Goal: Find specific page/section: Find specific page/section

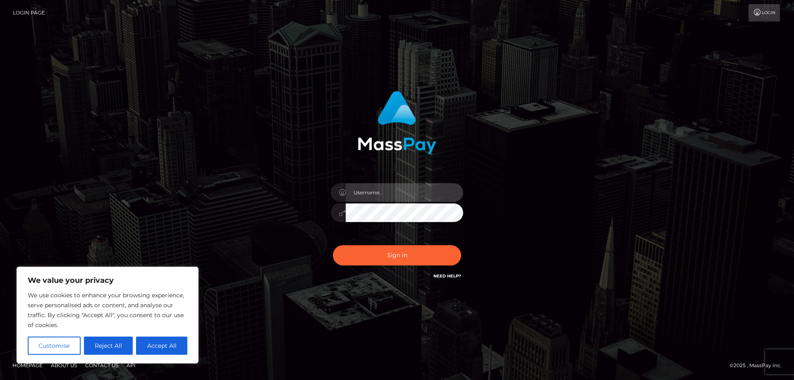
click at [401, 198] on input "text" at bounding box center [404, 192] width 117 height 19
type input "kaysh.throne"
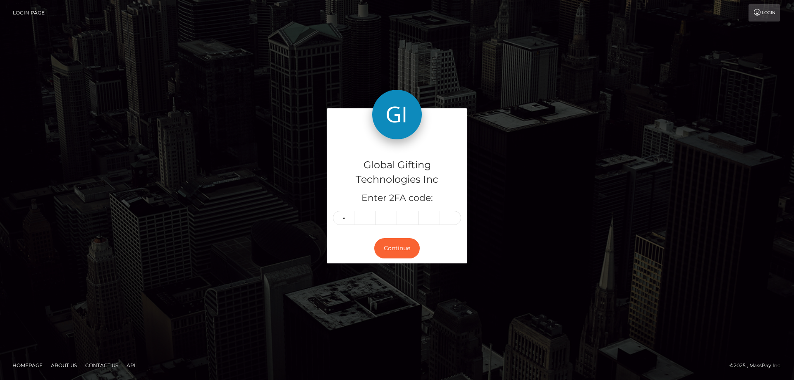
type input "1"
type input "3"
type input "7"
type input "9"
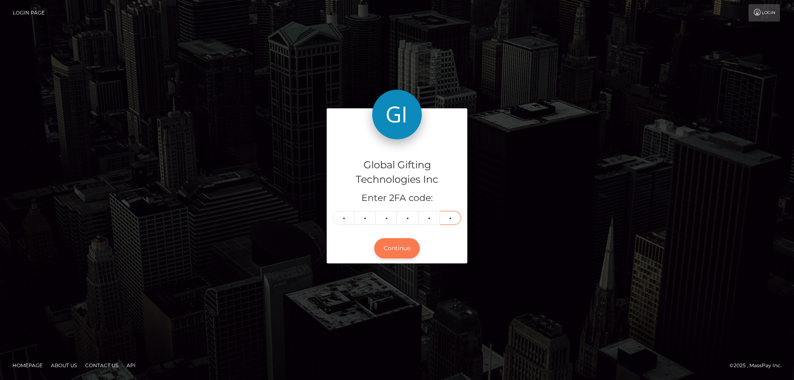
type input "6"
click at [415, 244] on button "Continue" at bounding box center [396, 248] width 45 height 20
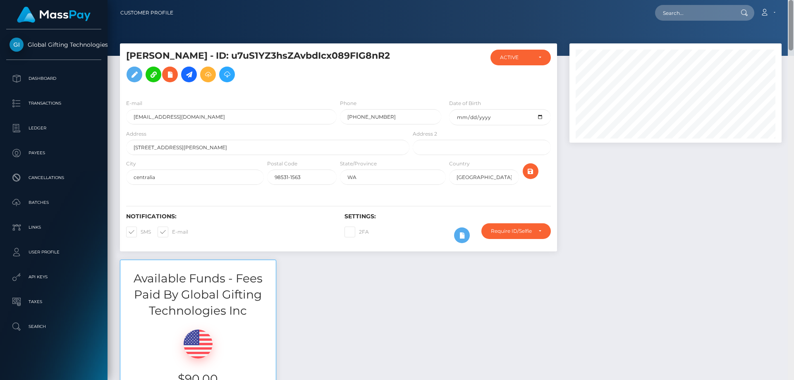
drag, startPoint x: 791, startPoint y: 38, endPoint x: 706, endPoint y: -50, distance: 122.8
click at [706, 0] on html "Global Gifting Technologies Inc Dashboard Transactions Ledger Payees Cancellati…" at bounding box center [397, 190] width 794 height 380
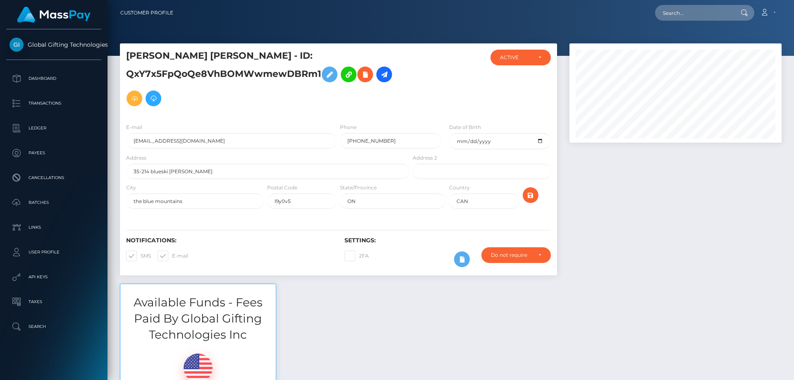
scroll to position [99, 212]
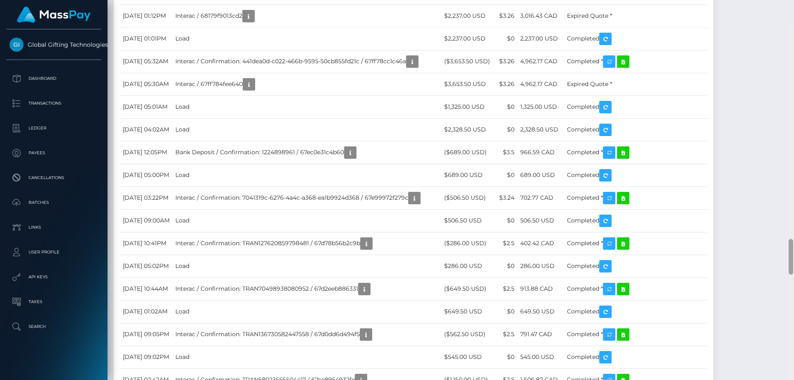
scroll to position [2267, 0]
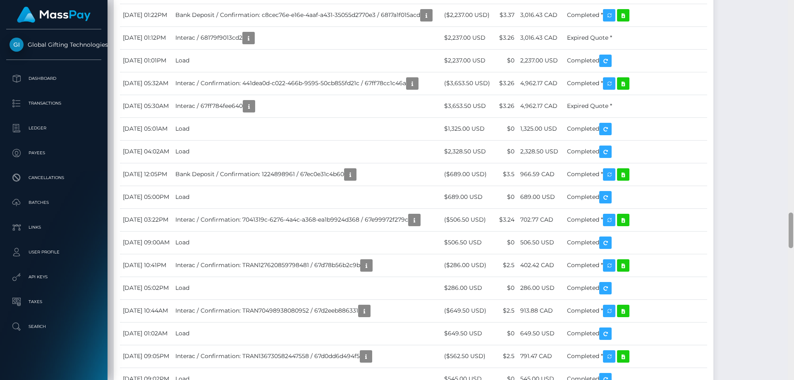
drag, startPoint x: 790, startPoint y: 70, endPoint x: 793, endPoint y: 236, distance: 166.2
click at [793, 236] on div at bounding box center [791, 190] width 6 height 380
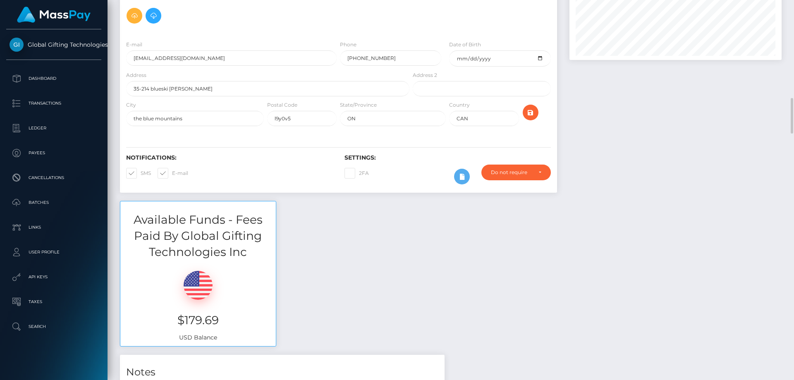
scroll to position [165, 0]
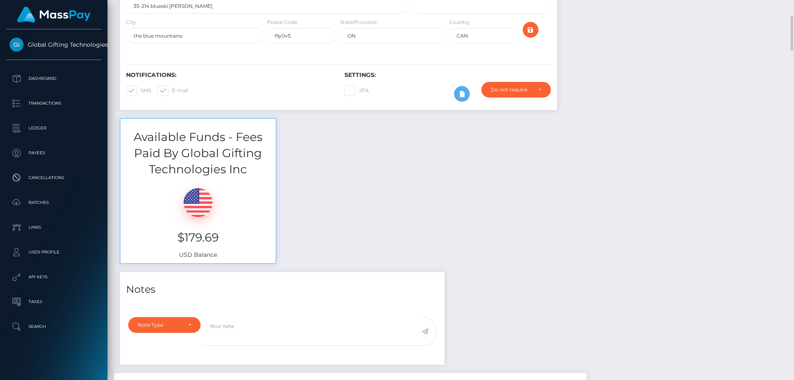
click at [508, 255] on div "Available Funds - Fees Paid By Global Gifting Technologies Inc $179.69 USD Bala…" at bounding box center [451, 195] width 674 height 154
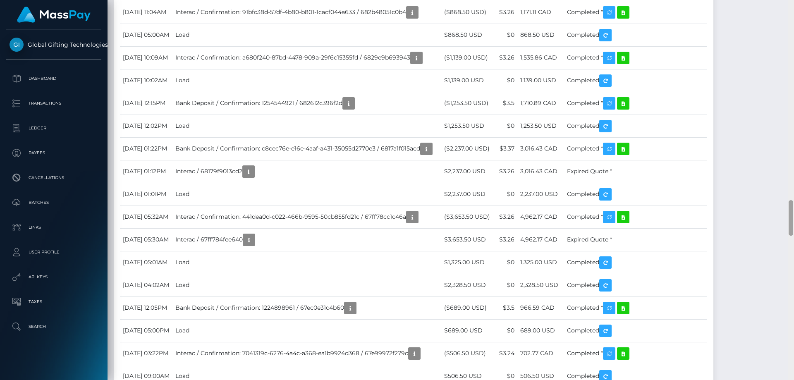
scroll to position [2129, 0]
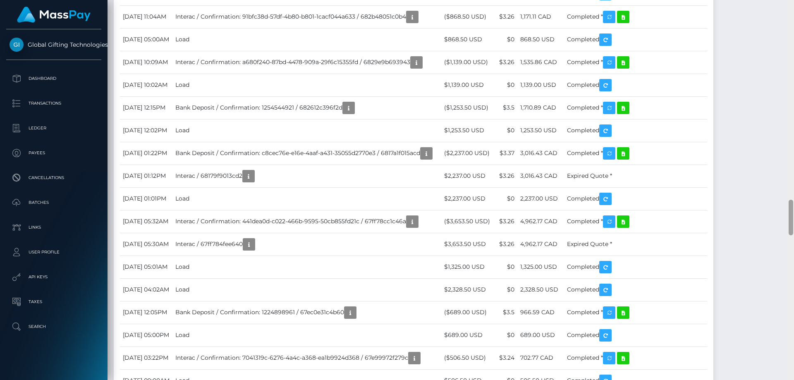
drag, startPoint x: 790, startPoint y: 153, endPoint x: 790, endPoint y: 227, distance: 74.4
click at [790, 227] on div at bounding box center [790, 218] width 5 height 36
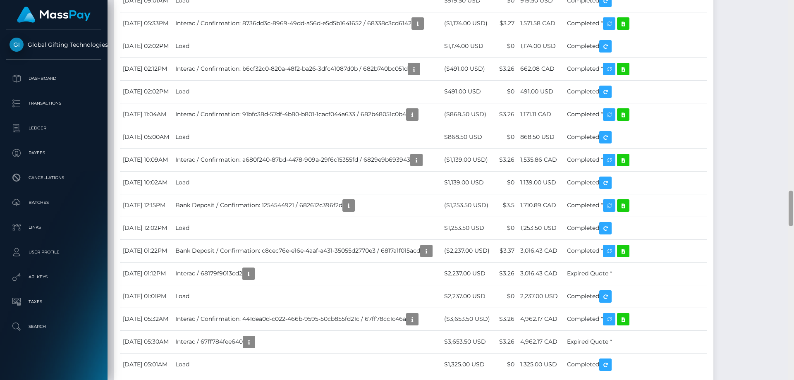
scroll to position [2067, 0]
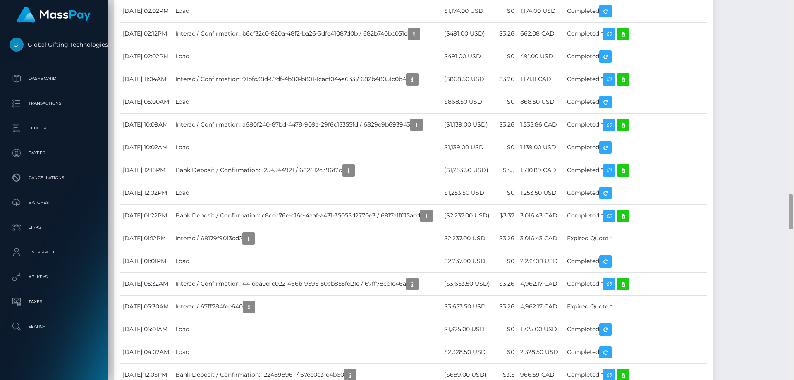
drag, startPoint x: 791, startPoint y: 253, endPoint x: 793, endPoint y: 208, distance: 44.7
click at [793, 208] on div at bounding box center [791, 190] width 6 height 380
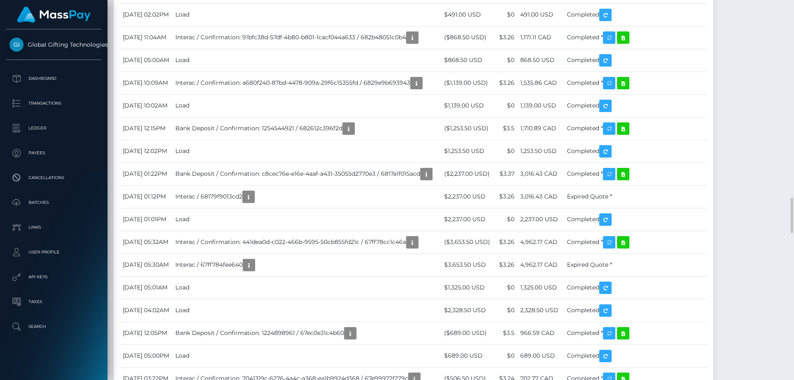
click at [354, 72] on div "Transactions History * Transactions date/time are shown in payee's local timezo…" at bounding box center [413, 158] width 599 height 1855
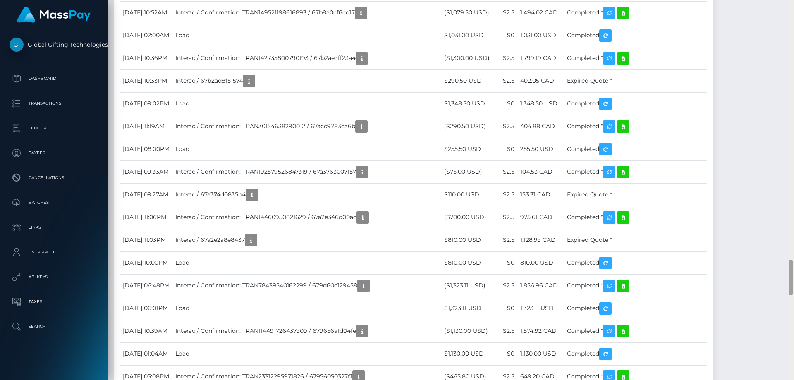
scroll to position [3150, 0]
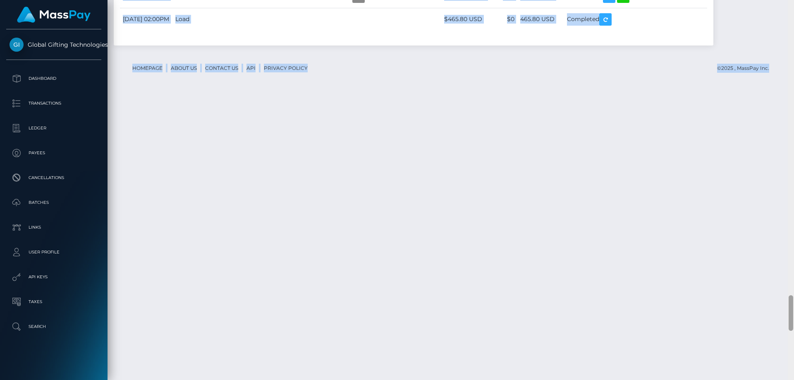
drag, startPoint x: 792, startPoint y: 284, endPoint x: 793, endPoint y: 205, distance: 78.6
click at [769, 34] on div "Customer Profile Loading... Loading..." at bounding box center [450, 190] width 686 height 380
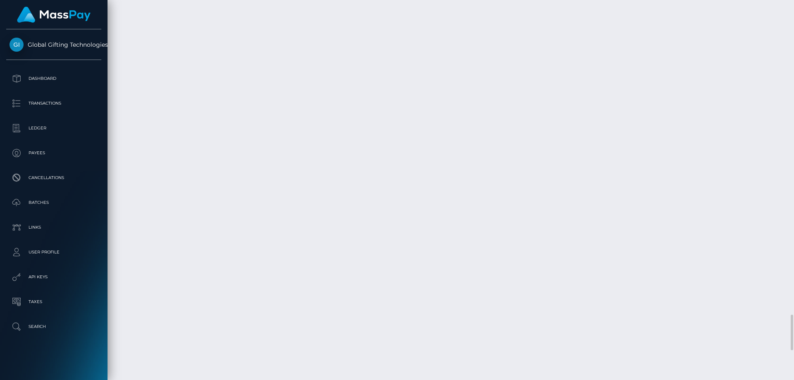
scroll to position [99, 212]
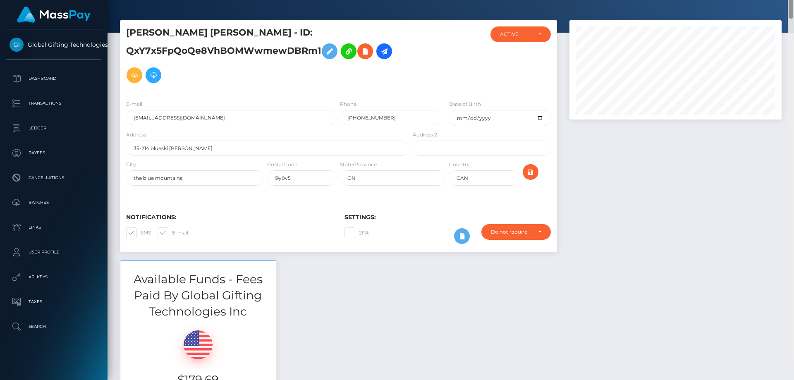
scroll to position [0, 0]
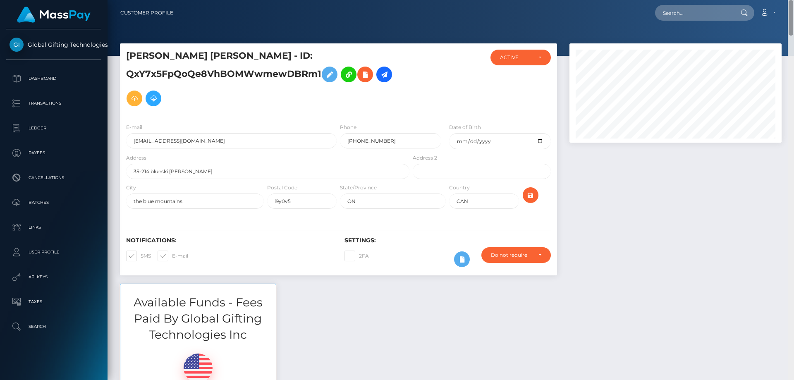
drag, startPoint x: 791, startPoint y: 99, endPoint x: 787, endPoint y: 8, distance: 91.5
click at [787, 8] on div "Customer Profile Loading... Loading..." at bounding box center [450, 190] width 686 height 380
click at [592, 202] on div at bounding box center [675, 163] width 224 height 240
click at [592, 203] on div at bounding box center [675, 163] width 224 height 240
click at [615, 222] on div at bounding box center [675, 163] width 224 height 240
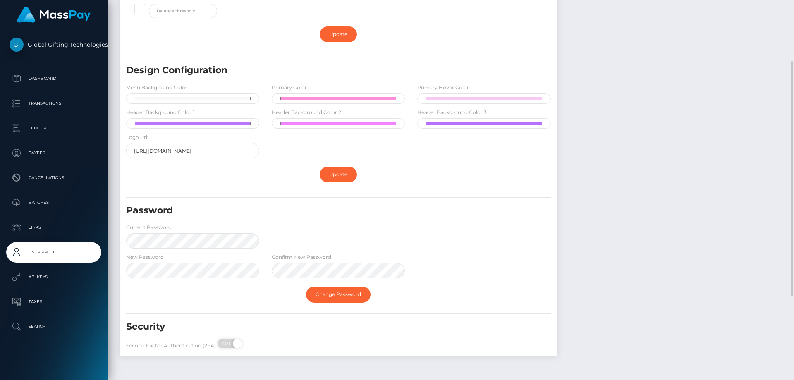
scroll to position [124, 0]
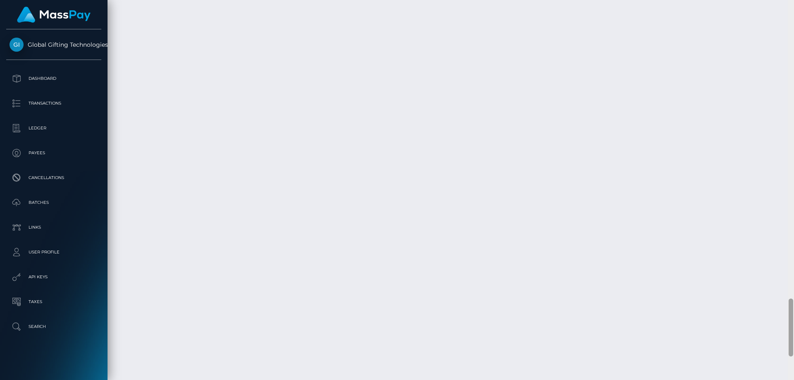
scroll to position [1938, 0]
drag, startPoint x: 790, startPoint y: 69, endPoint x: 793, endPoint y: 315, distance: 246.8
click at [793, 315] on div at bounding box center [791, 190] width 6 height 380
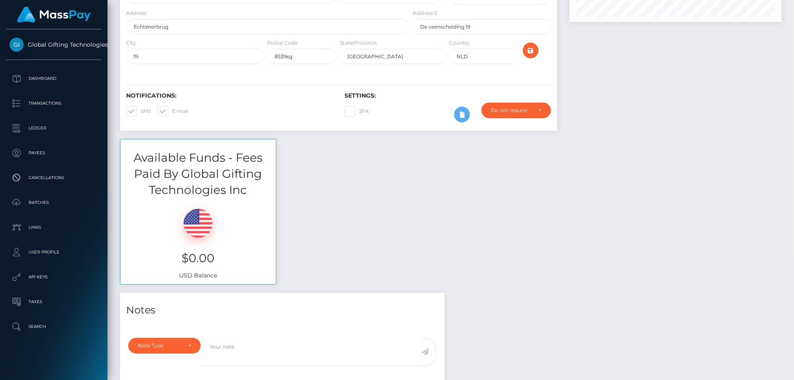
scroll to position [0, 0]
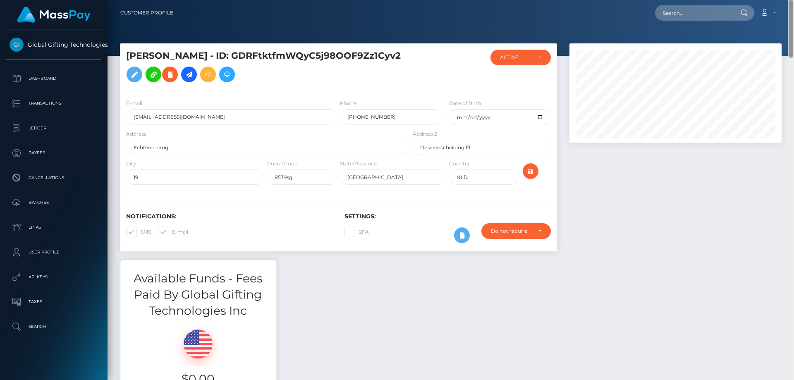
drag, startPoint x: 791, startPoint y: 280, endPoint x: 793, endPoint y: 2, distance: 278.6
click at [793, 2] on div "Customer Profile Loading... Loading..." at bounding box center [450, 190] width 686 height 380
drag, startPoint x: 789, startPoint y: 36, endPoint x: 773, endPoint y: -19, distance: 57.1
click at [773, 0] on html "Global Gifting Technologies Inc Dashboard Transactions Ledger Payees Cancellati…" at bounding box center [397, 190] width 794 height 380
